Goal: Information Seeking & Learning: Learn about a topic

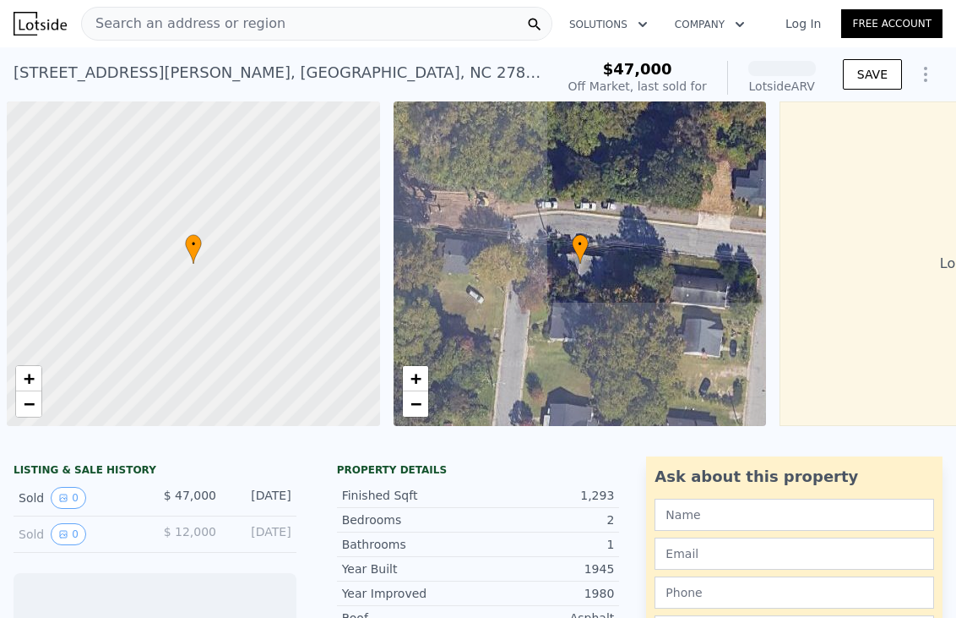
scroll to position [0, 7]
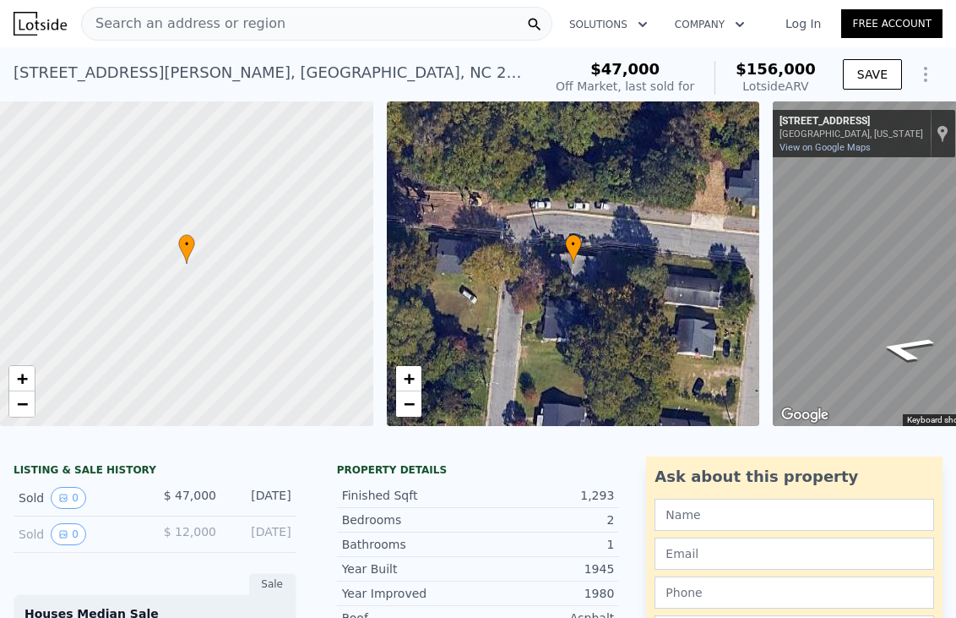
click at [454, 21] on div "Search an address or region" at bounding box center [316, 24] width 471 height 34
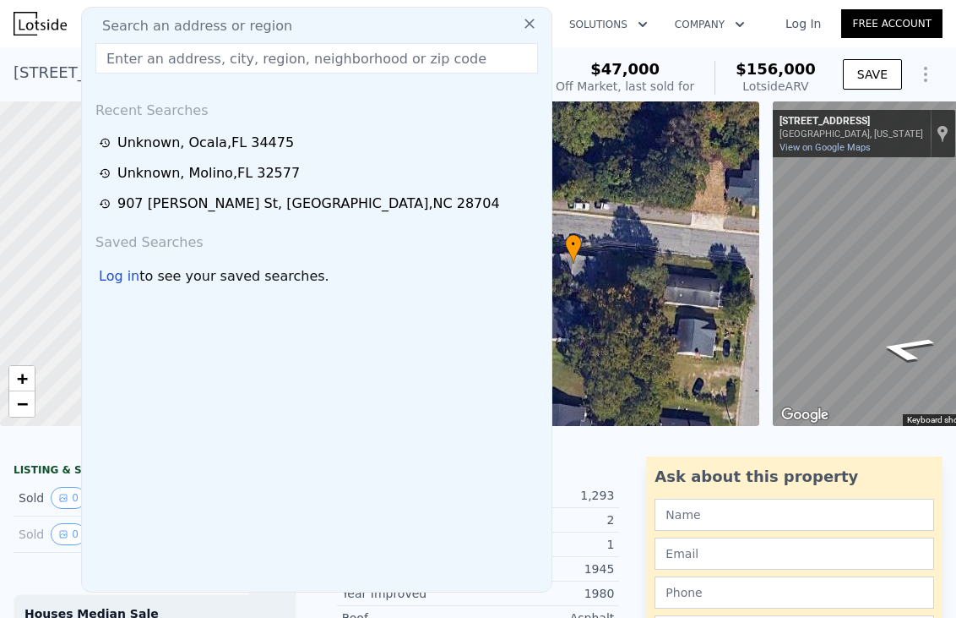
click at [411, 50] on input "text" at bounding box center [316, 58] width 443 height 30
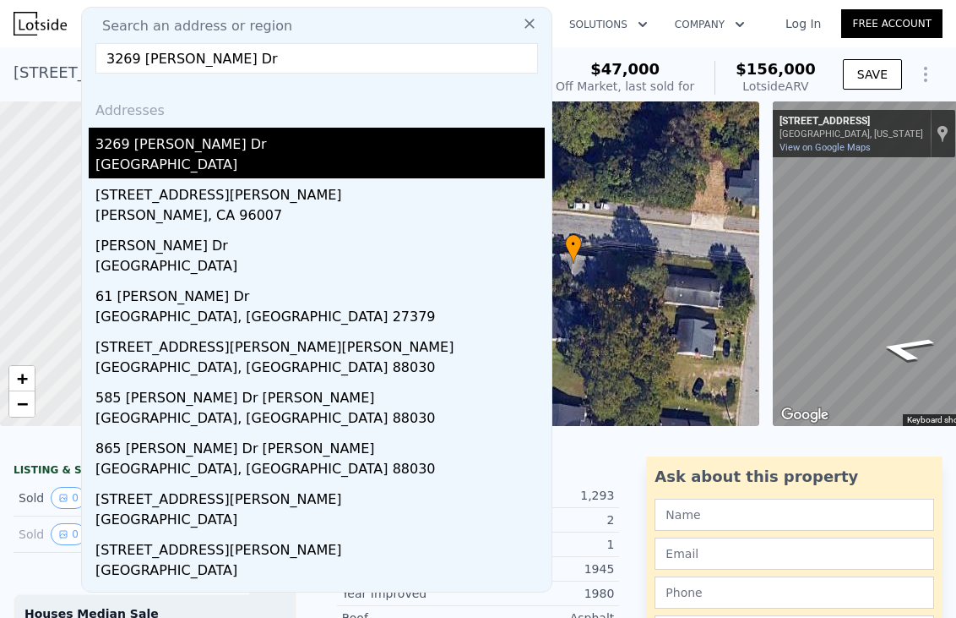
type input "3269 [PERSON_NAME] Dr"
click at [429, 151] on div "3269 [PERSON_NAME] Dr" at bounding box center [319, 141] width 449 height 27
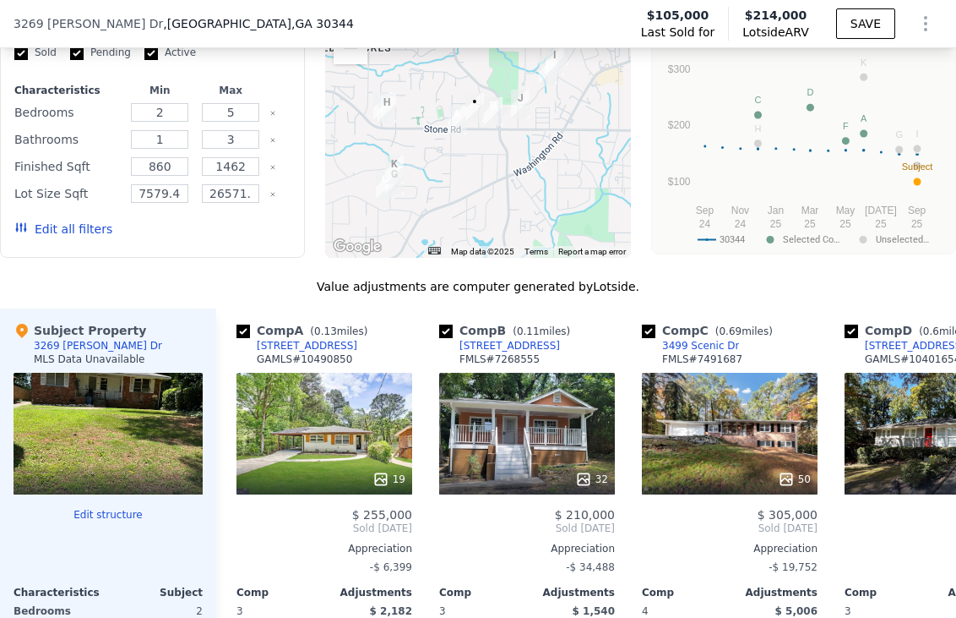
scroll to position [1176, 0]
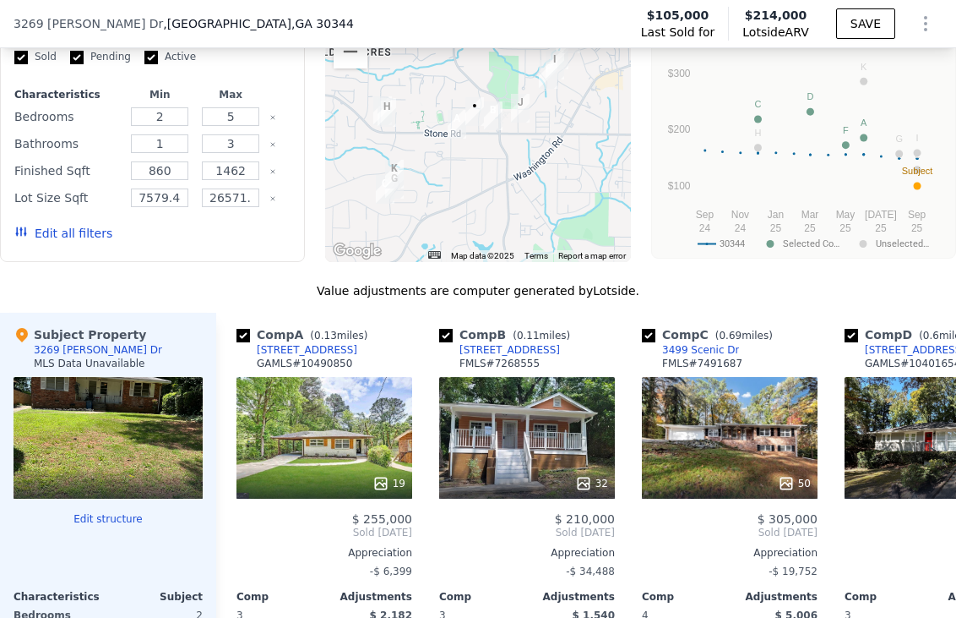
click at [176, 14] on div "[STREET_ADDRESS][PERSON_NAME] Last Sold for $105,000 Lotside ARV $214,000 SAVE" at bounding box center [478, 23] width 956 height 47
click at [218, 33] on div "Modify Comp Filters" at bounding box center [152, 18] width 276 height 30
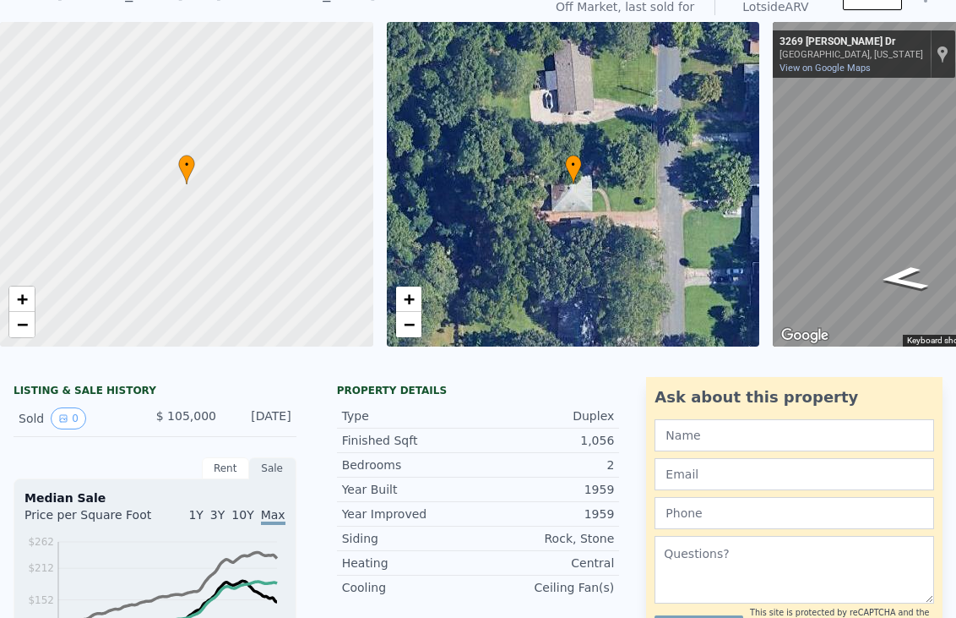
scroll to position [0, 0]
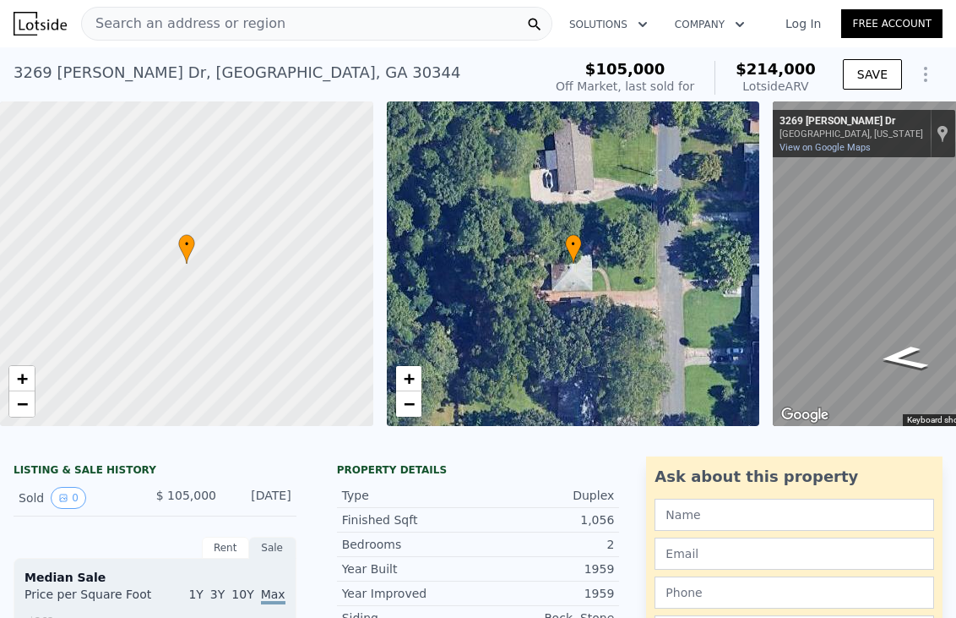
click at [446, 20] on div "Search an address or region" at bounding box center [316, 24] width 471 height 34
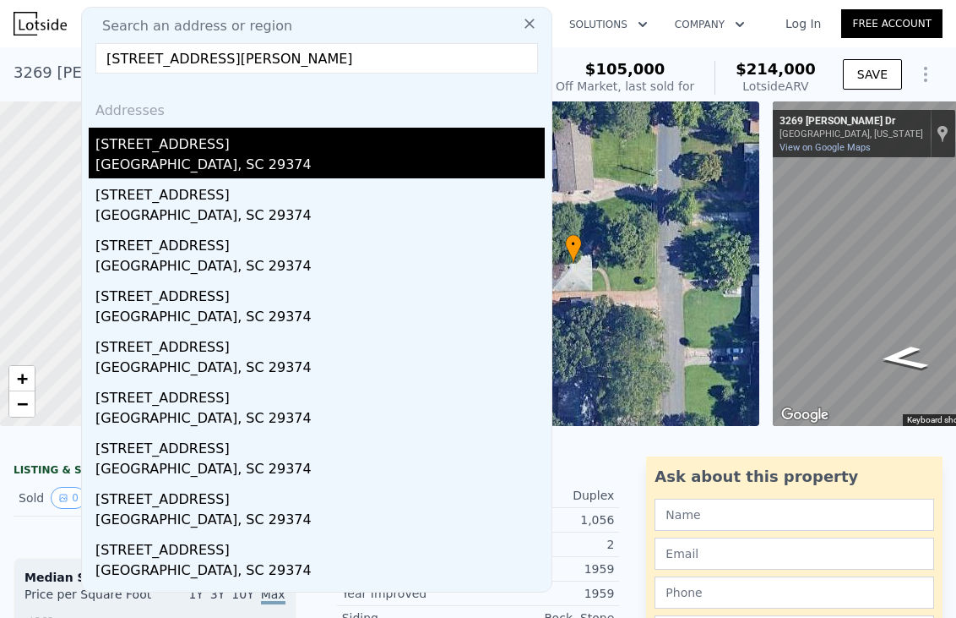
type input "[STREET_ADDRESS][PERSON_NAME]"
click at [449, 140] on div "[STREET_ADDRESS]" at bounding box center [319, 141] width 449 height 27
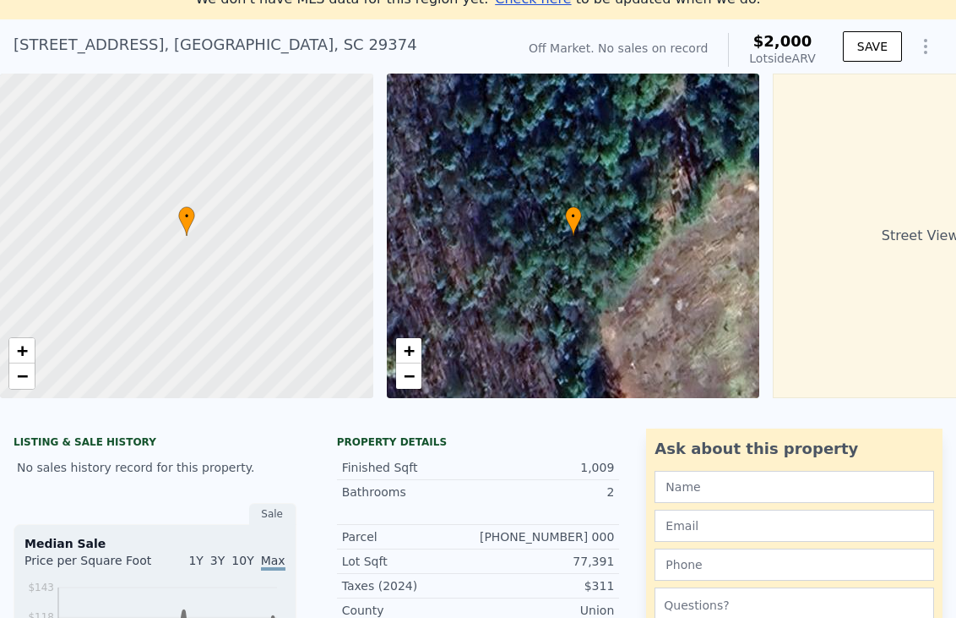
scroll to position [19, 0]
